Goal: Task Accomplishment & Management: Manage account settings

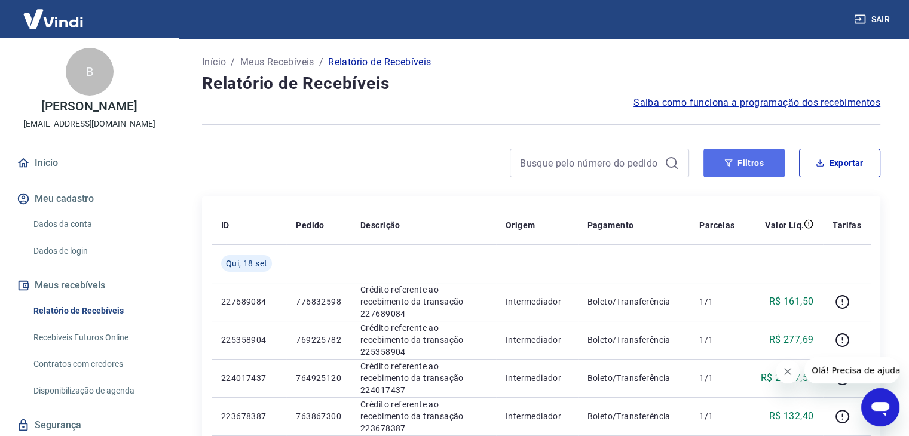
click at [766, 163] on button "Filtros" at bounding box center [744, 163] width 81 height 29
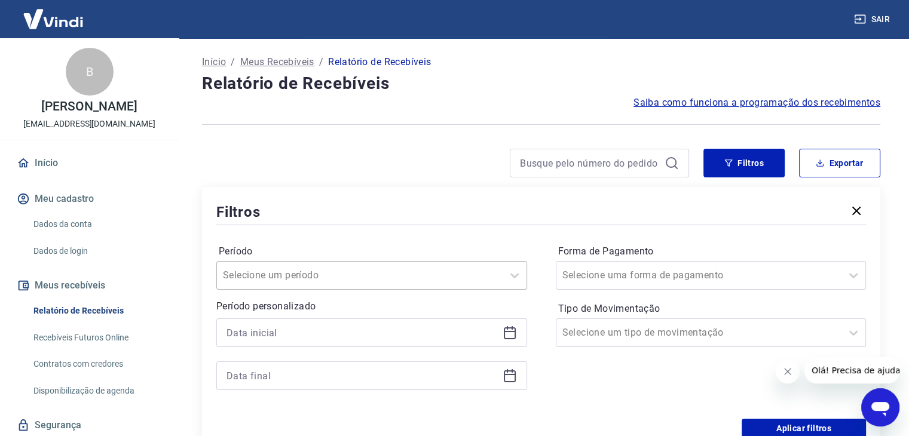
scroll to position [33, 0]
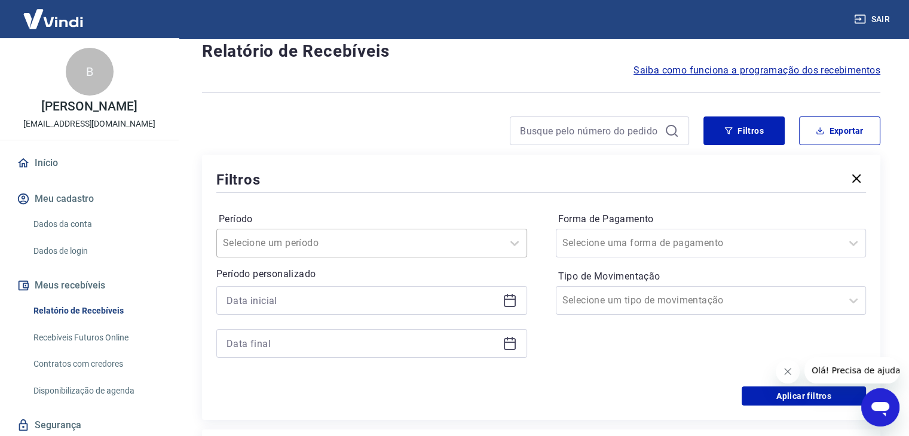
click at [304, 258] on div "Selecione um período" at bounding box center [371, 243] width 311 height 29
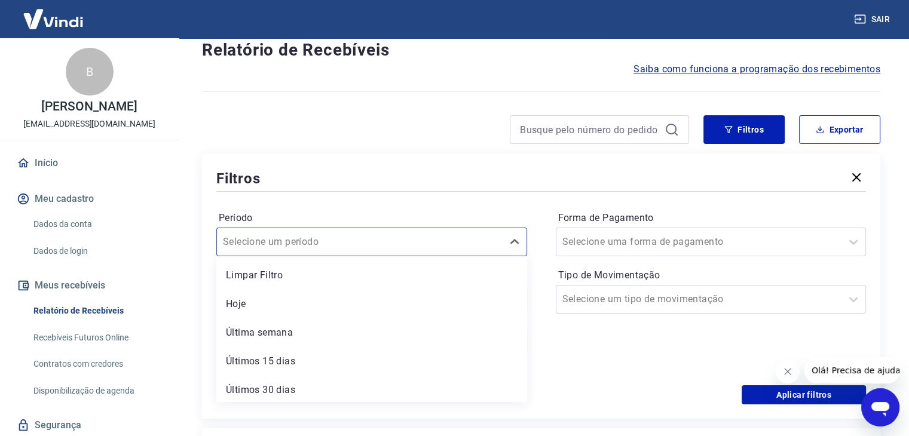
click at [272, 317] on div "Limpar Filtro Hoje Última semana Últimos 15 dias Últimos 30 dias Últimos 90 dia…" at bounding box center [371, 330] width 311 height 146
click at [274, 309] on div "Hoje" at bounding box center [371, 304] width 311 height 24
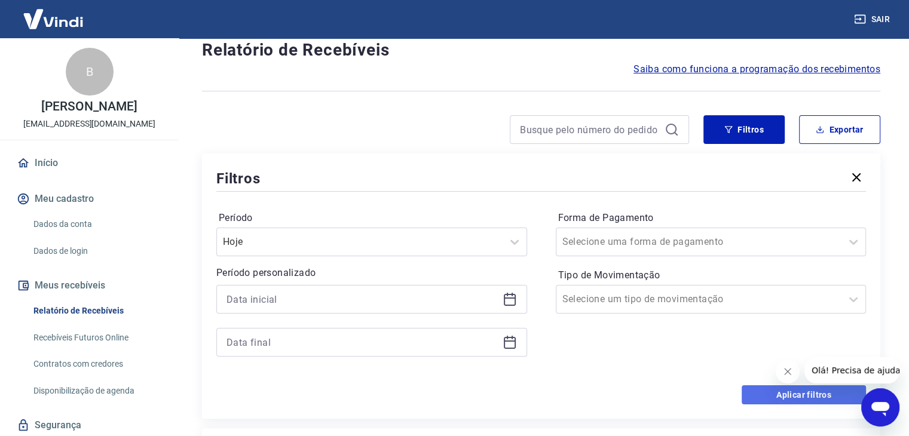
click at [798, 396] on button "Aplicar filtros" at bounding box center [804, 395] width 124 height 19
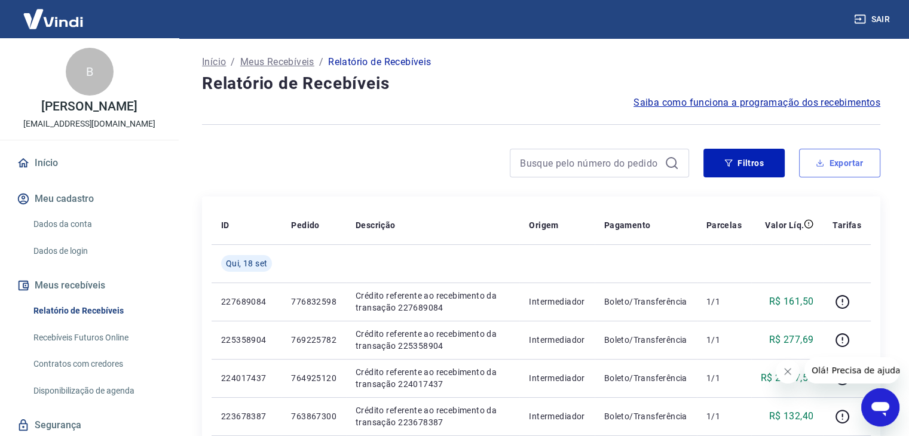
click at [848, 167] on button "Exportar" at bounding box center [839, 163] width 81 height 29
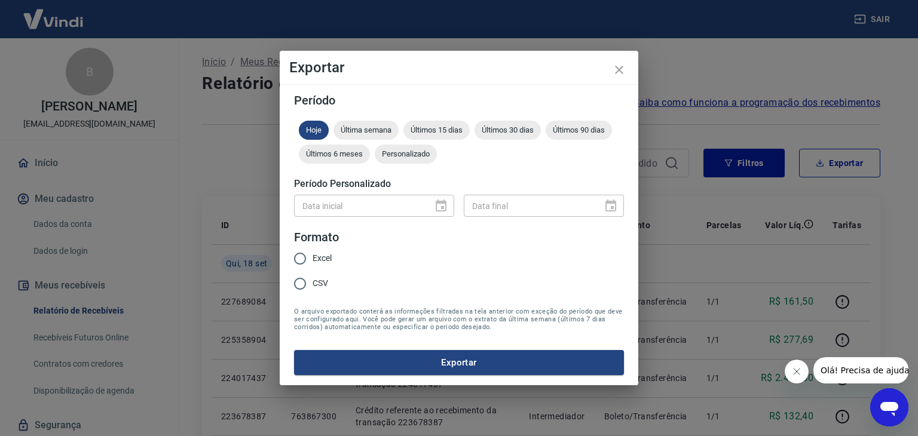
click at [301, 259] on input "Excel" at bounding box center [300, 258] width 25 height 25
radio input "true"
click at [384, 360] on button "Exportar" at bounding box center [459, 362] width 330 height 25
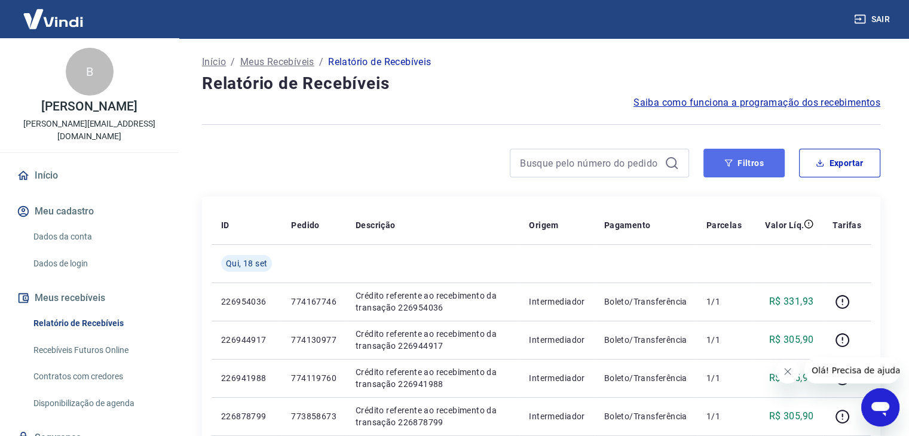
click at [752, 150] on button "Filtros" at bounding box center [744, 163] width 81 height 29
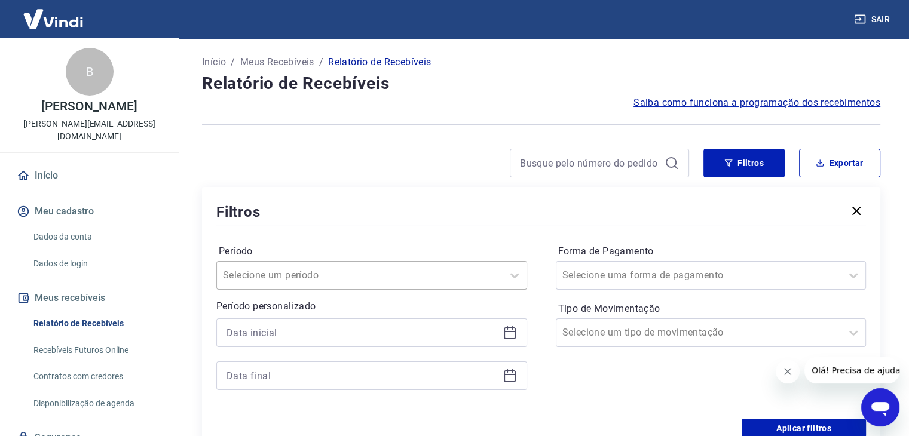
scroll to position [33, 0]
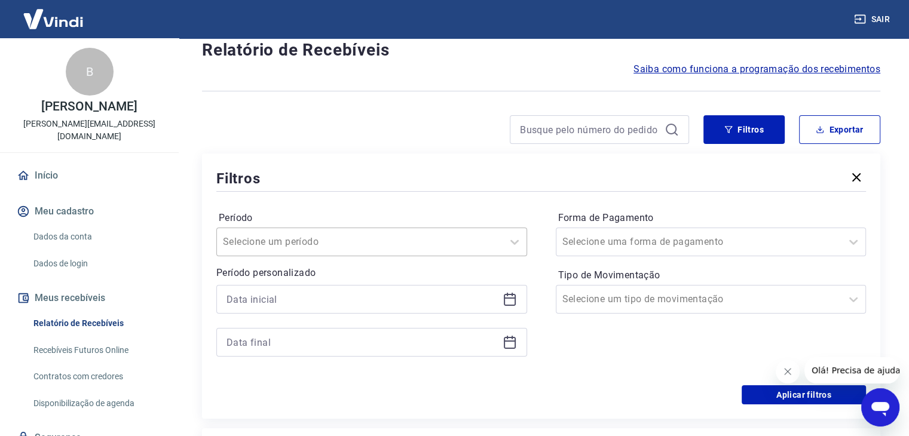
click at [298, 257] on div "Selecione um período" at bounding box center [371, 242] width 311 height 29
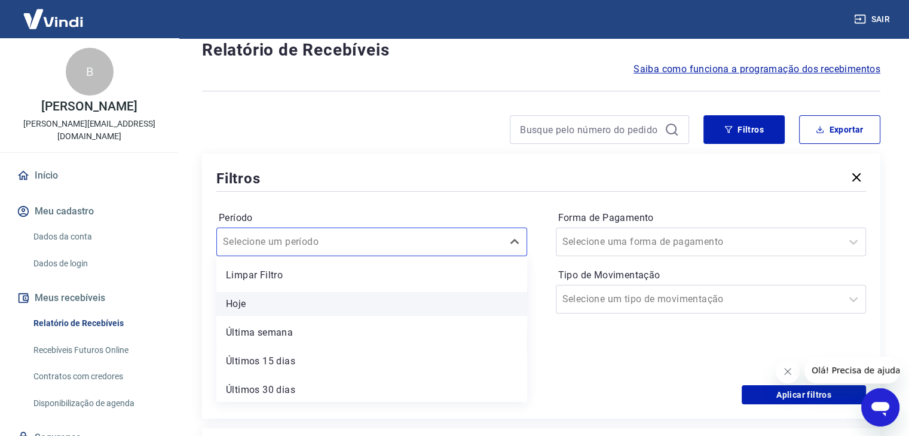
click at [275, 303] on div "Hoje" at bounding box center [371, 304] width 311 height 24
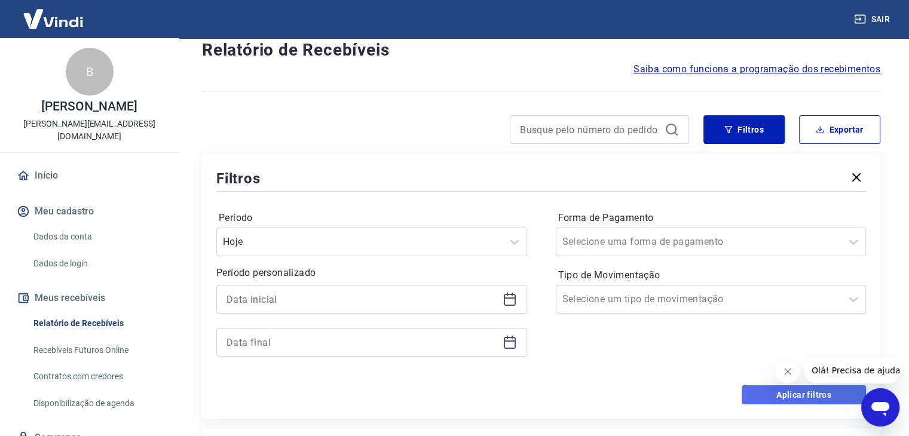
click at [761, 395] on button "Aplicar filtros" at bounding box center [804, 395] width 124 height 19
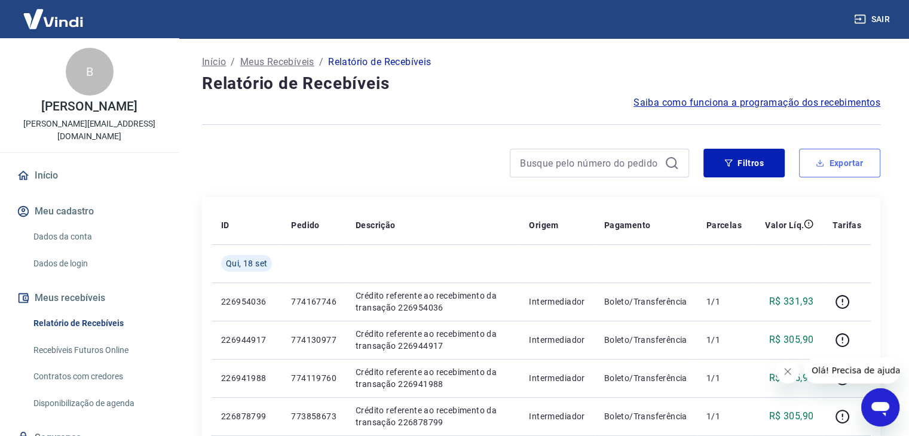
click at [836, 173] on button "Exportar" at bounding box center [839, 163] width 81 height 29
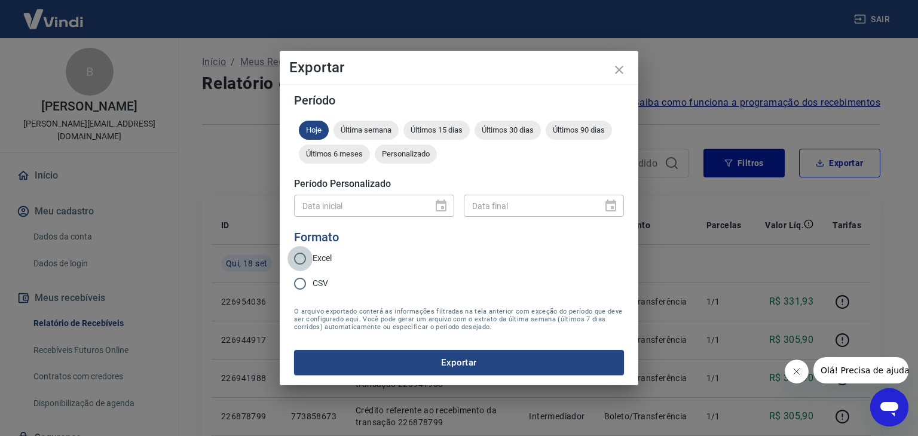
click at [298, 261] on input "Excel" at bounding box center [300, 258] width 25 height 25
radio input "true"
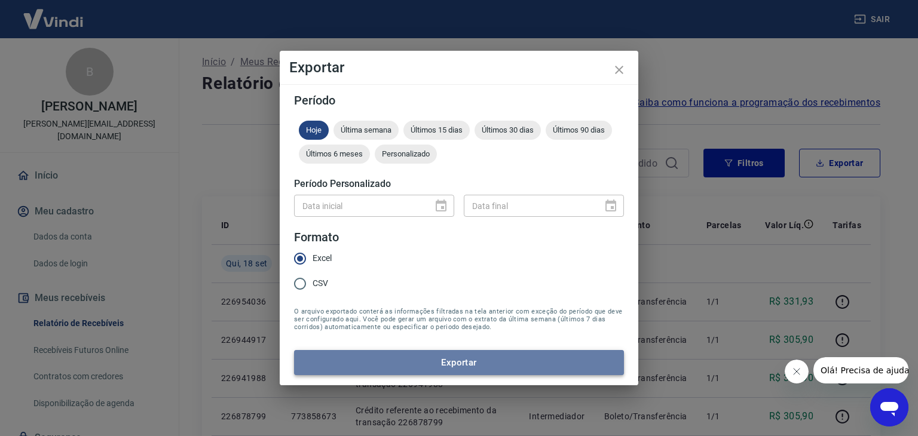
click at [449, 364] on button "Exportar" at bounding box center [459, 362] width 330 height 25
